Goal: Check status: Check status

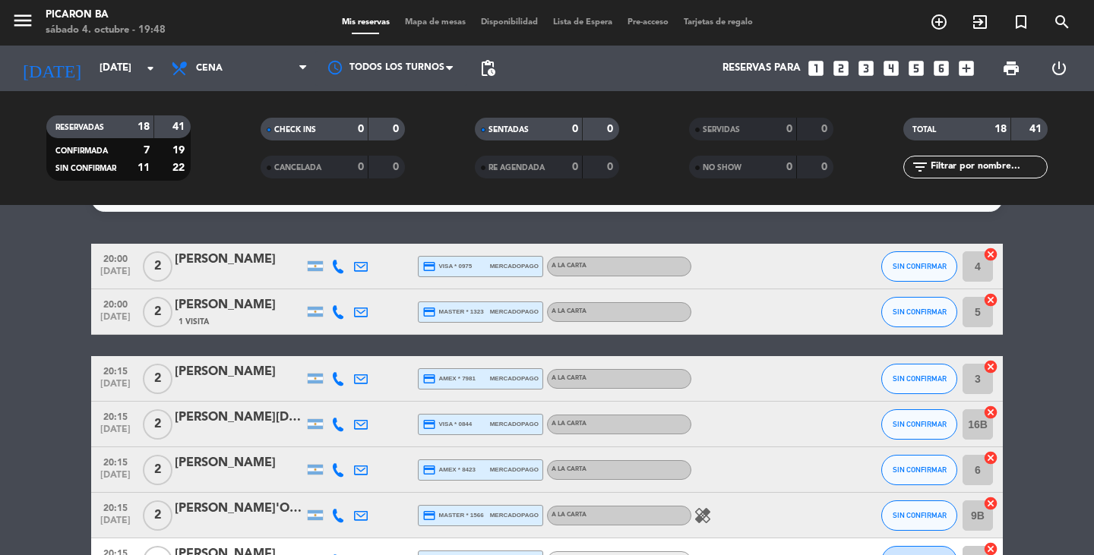
scroll to position [61, 0]
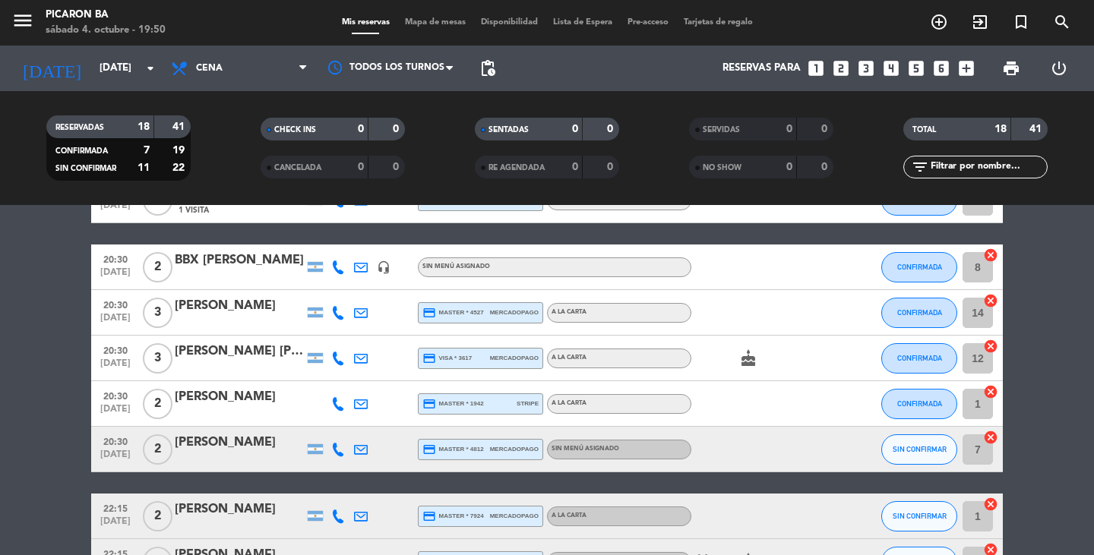
scroll to position [395, 0]
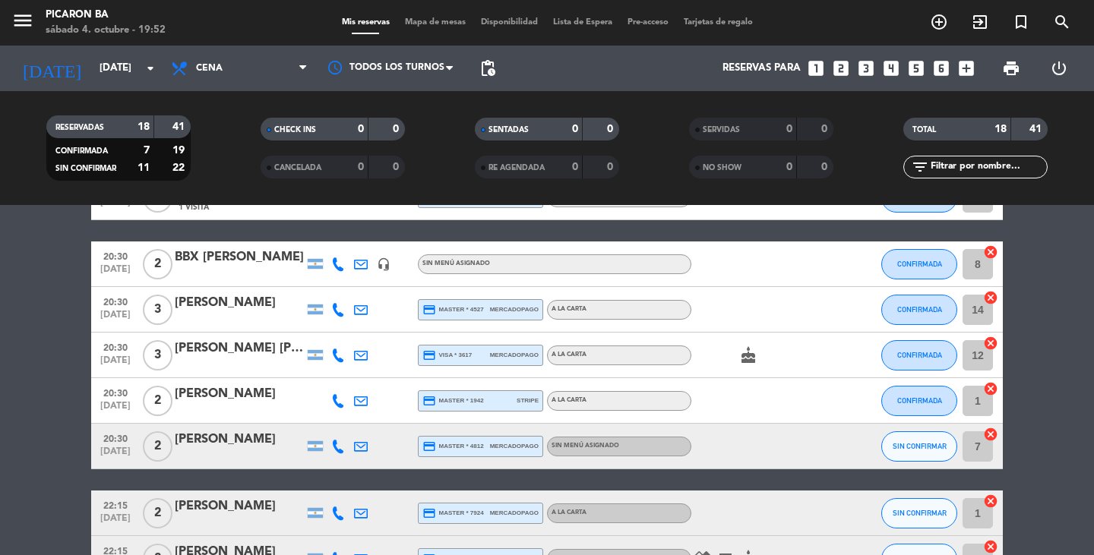
click at [1075, 507] on bookings-row "20:00 [DATE] 2 [PERSON_NAME] credit_card visa * 0975 mercadopago A LA CARTA SIN…" at bounding box center [547, 332] width 1094 height 905
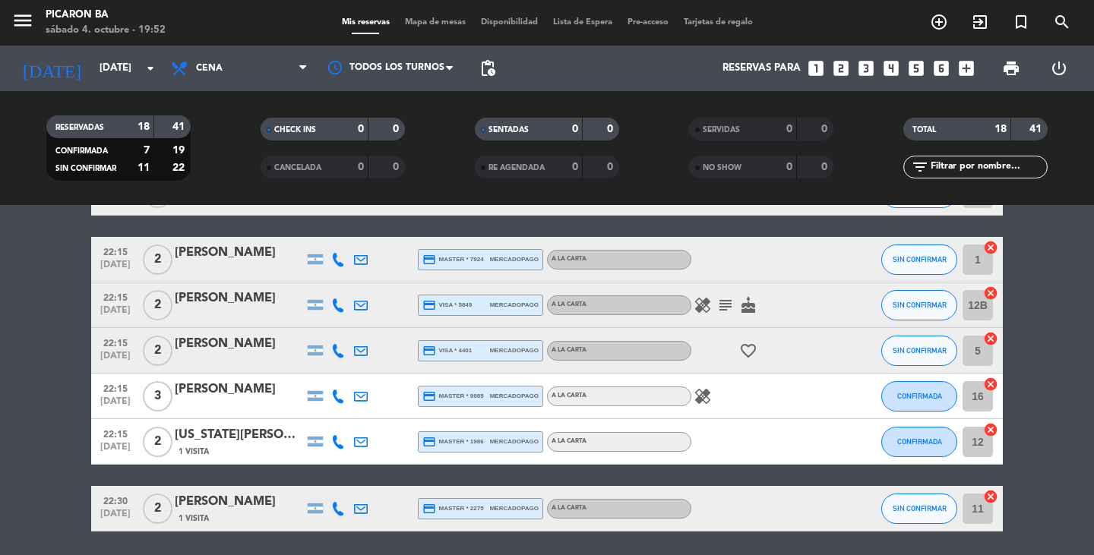
scroll to position [640, 0]
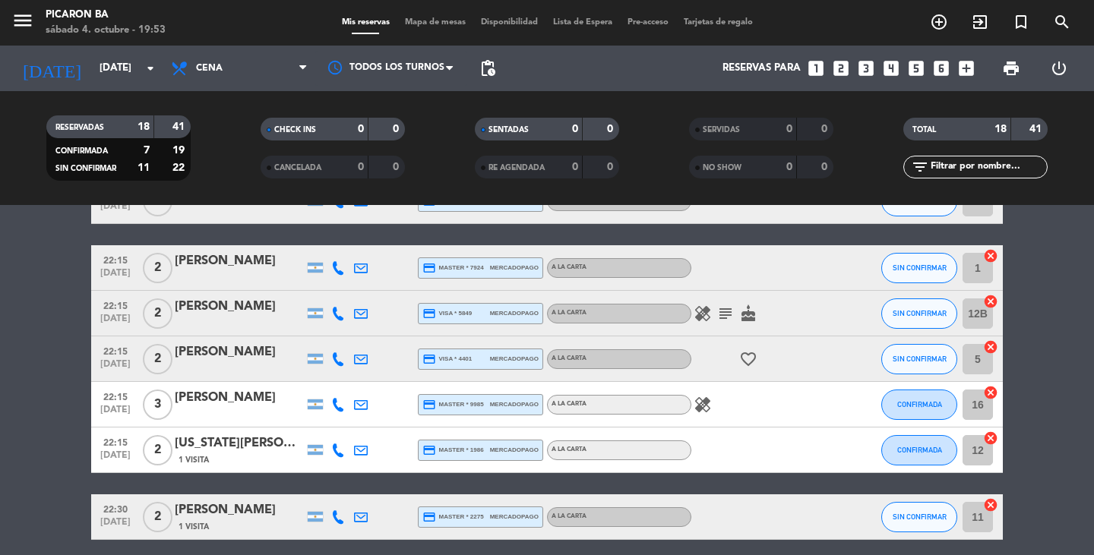
click at [1076, 504] on bookings-row "20:00 [DATE] 2 [PERSON_NAME] credit_card visa * 0975 mercadopago A LA CARTA SIN…" at bounding box center [547, 87] width 1094 height 905
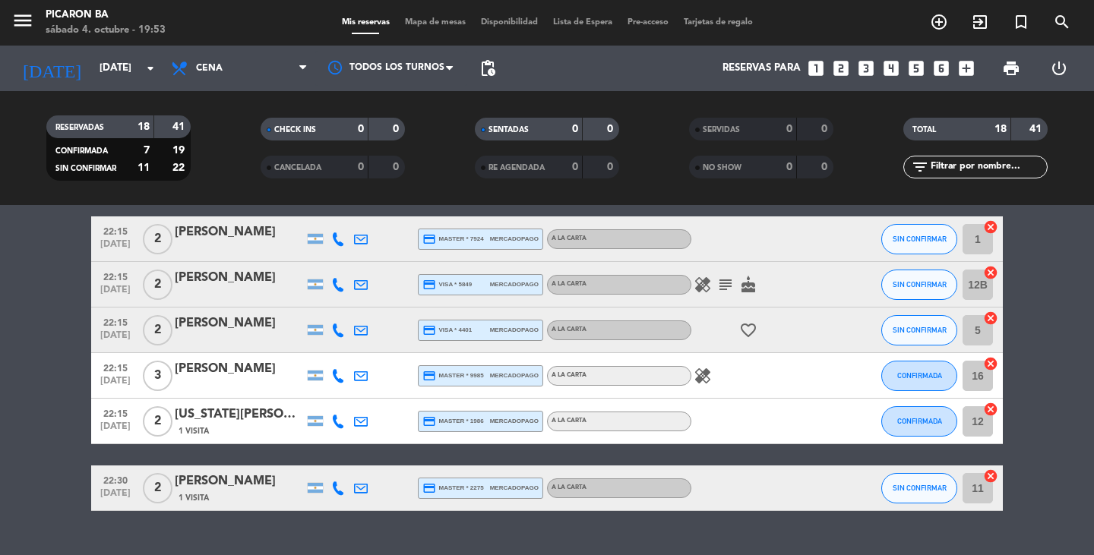
scroll to position [671, 0]
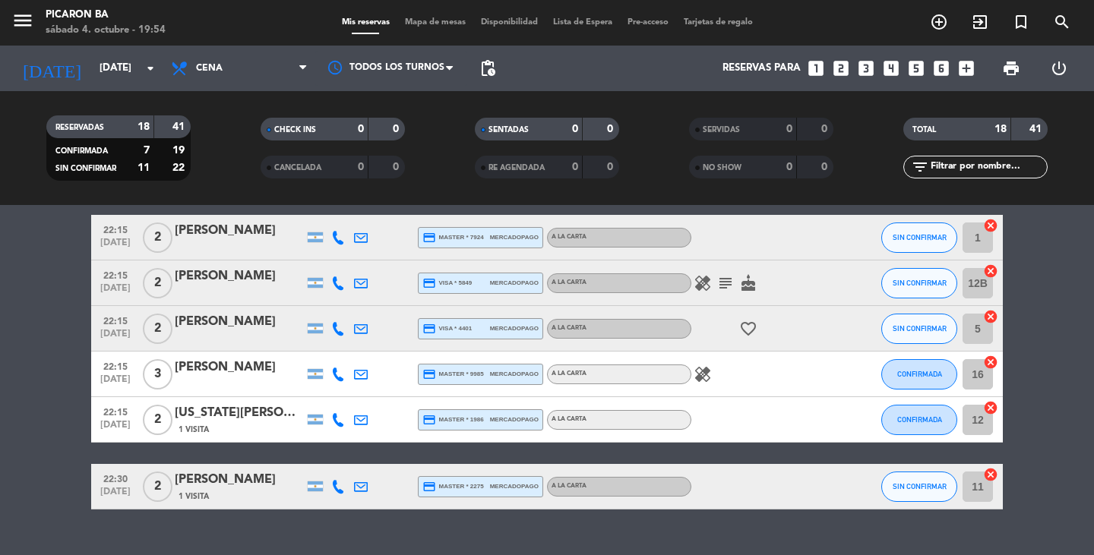
click at [731, 281] on icon "subject" at bounding box center [725, 283] width 18 height 18
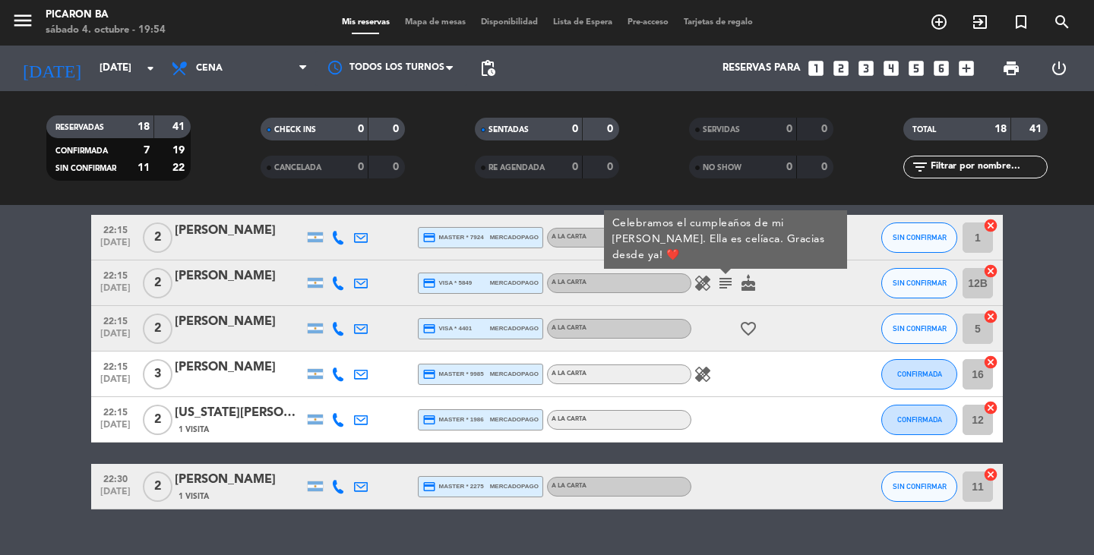
click at [746, 286] on icon "cake" at bounding box center [748, 283] width 18 height 18
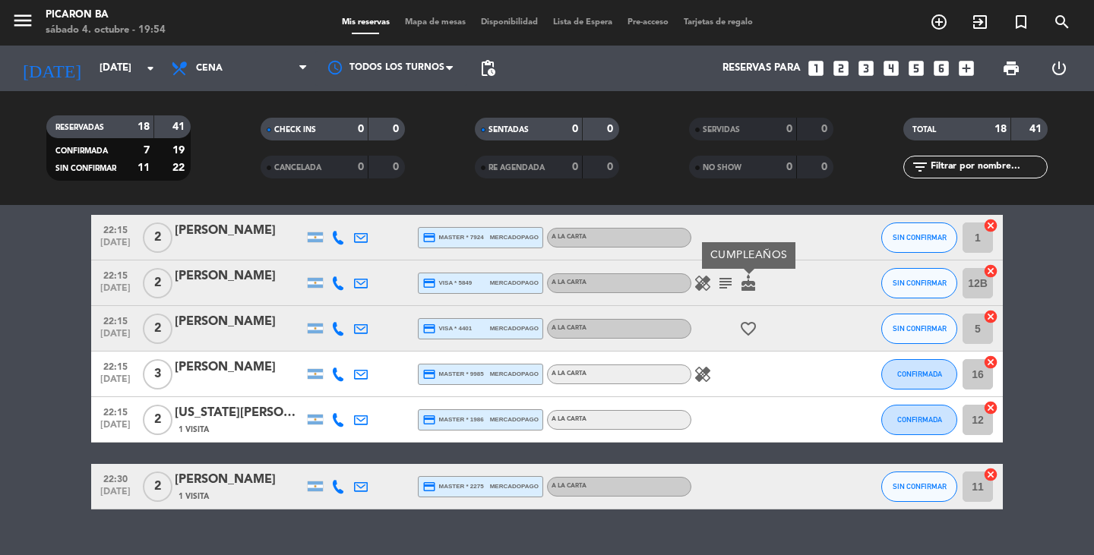
click at [1042, 336] on bookings-row "20:00 [DATE] 2 [PERSON_NAME] credit_card visa * 0975 mercadopago A LA CARTA SIN…" at bounding box center [547, 56] width 1094 height 905
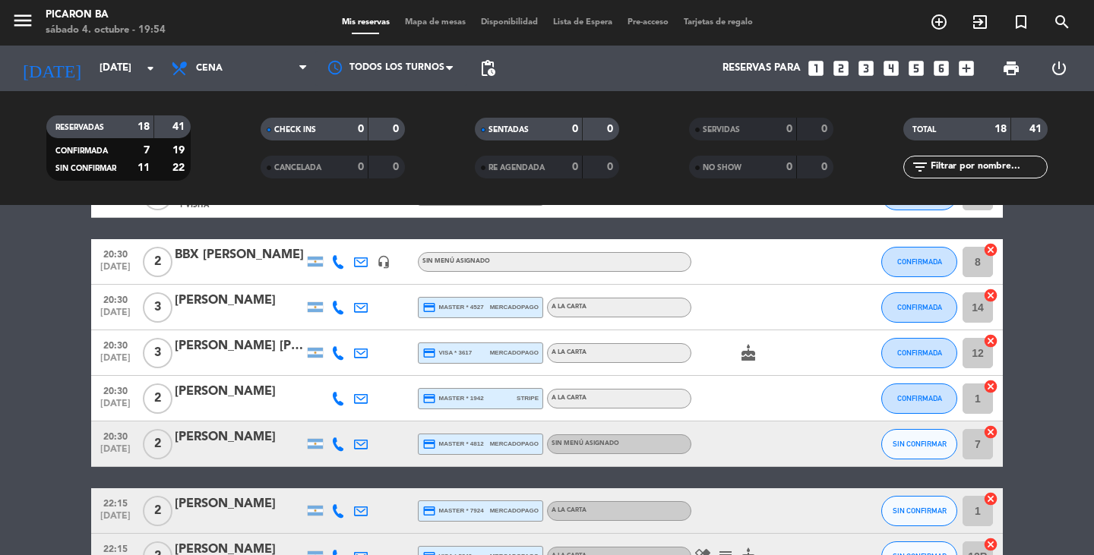
scroll to position [367, 0]
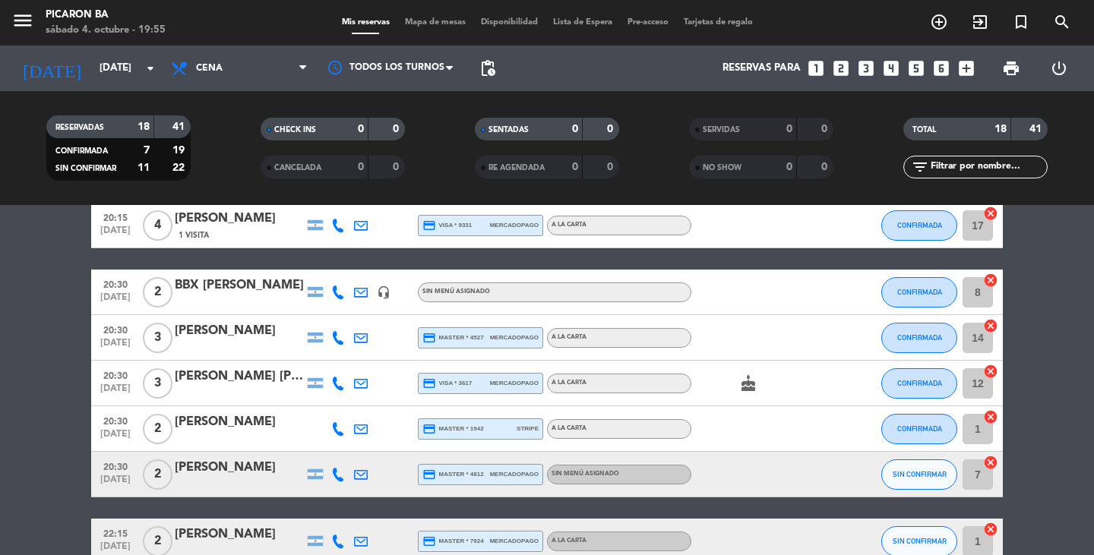
click at [1045, 336] on bookings-row "20:00 [DATE] 2 [PERSON_NAME] credit_card visa * 0975 mercadopago A LA CARTA SIN…" at bounding box center [547, 360] width 1094 height 905
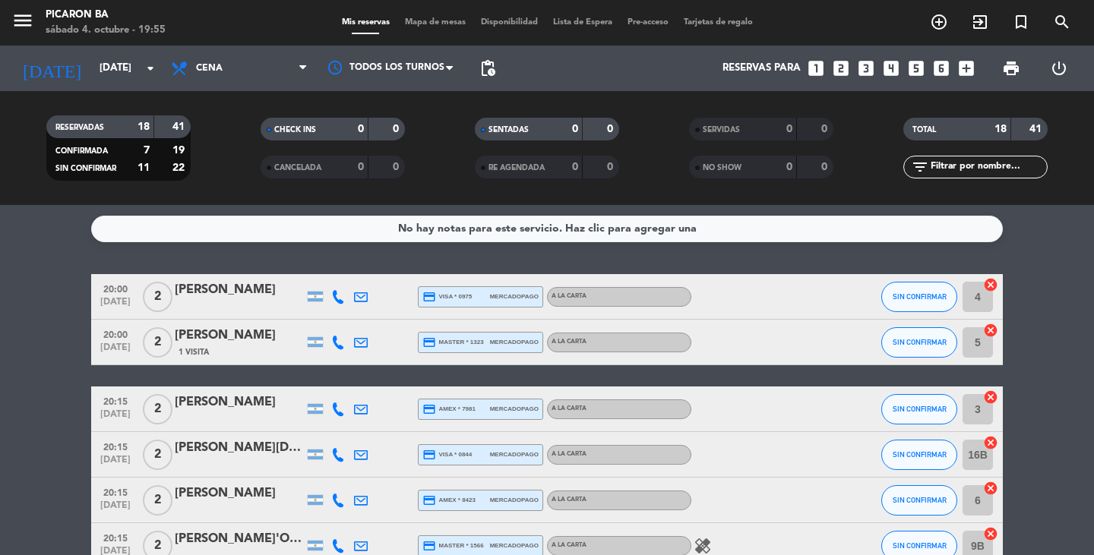
scroll to position [0, 0]
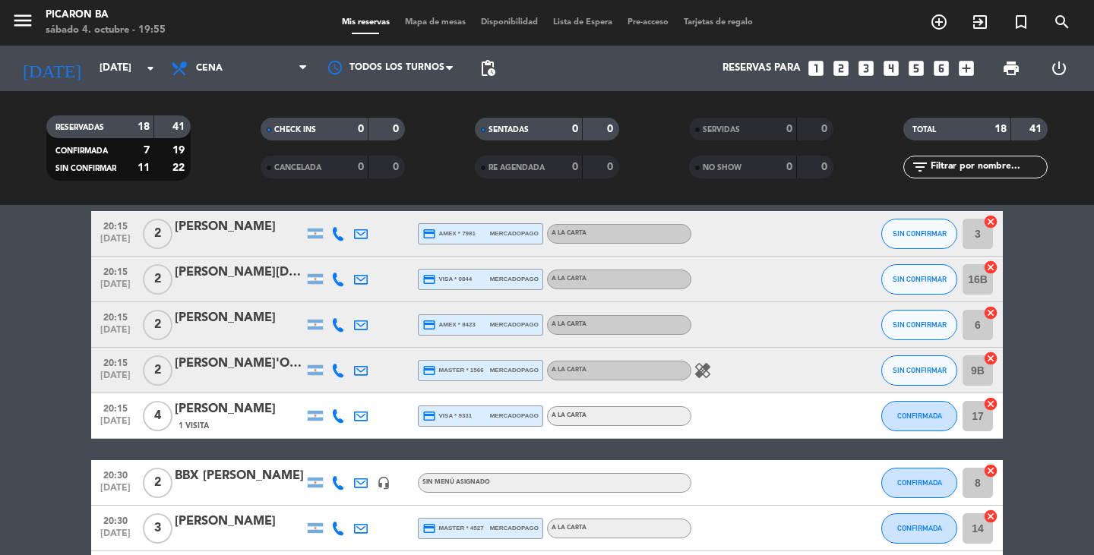
scroll to position [182, 0]
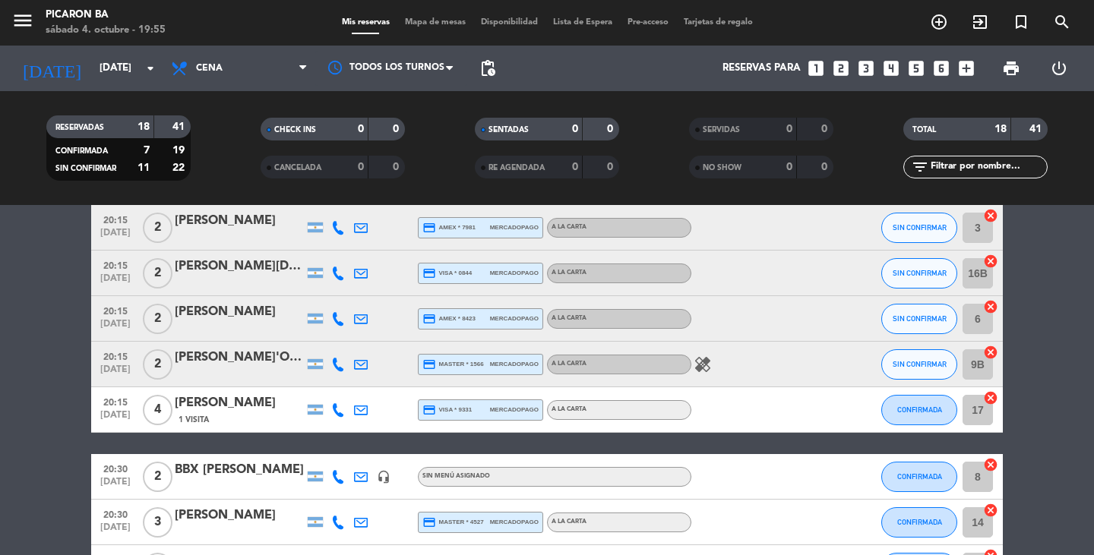
click at [702, 371] on icon "healing" at bounding box center [702, 364] width 18 height 18
click at [1024, 390] on bookings-row "20:00 [DATE] 2 [PERSON_NAME] credit_card visa * 0975 mercadopago A LA CARTA SIN…" at bounding box center [547, 545] width 1094 height 905
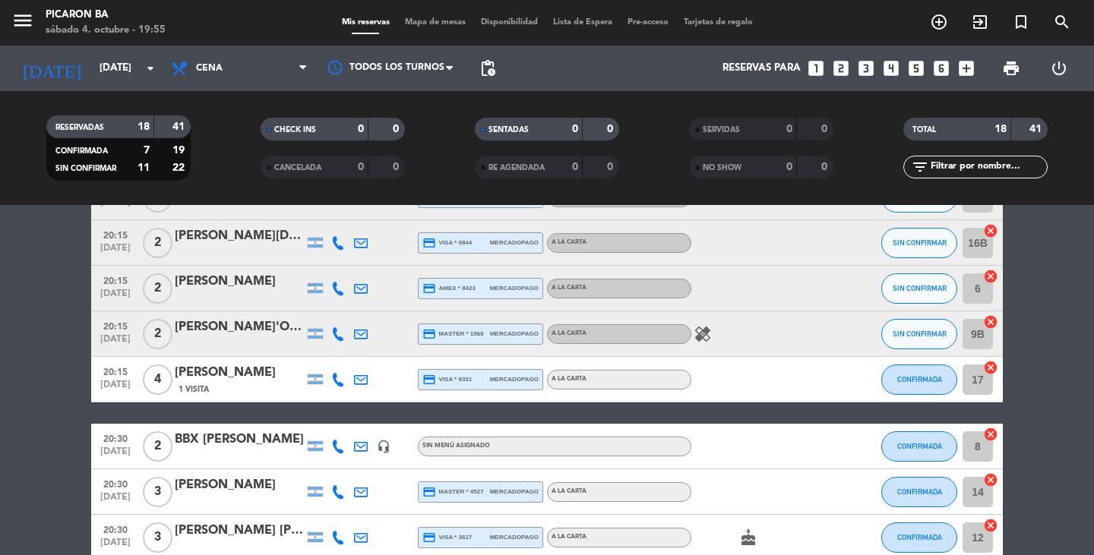
scroll to position [243, 0]
